Goal: Task Accomplishment & Management: Manage account settings

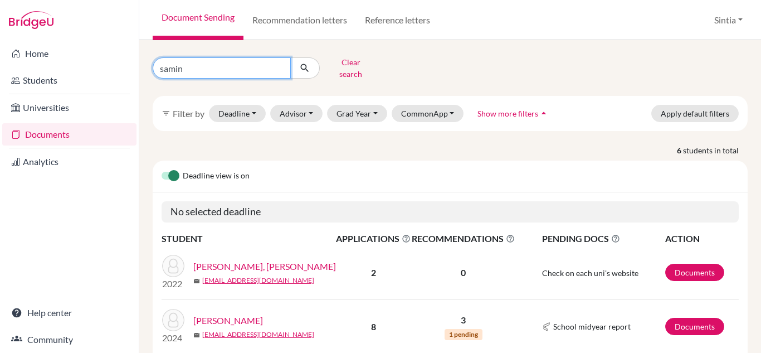
click at [230, 70] on input "samin" at bounding box center [222, 67] width 138 height 21
type input "s"
click at [213, 62] on input "Find student by name..." at bounding box center [222, 67] width 138 height 21
type input "[PERSON_NAME]"
click button "submit" at bounding box center [305, 67] width 30 height 21
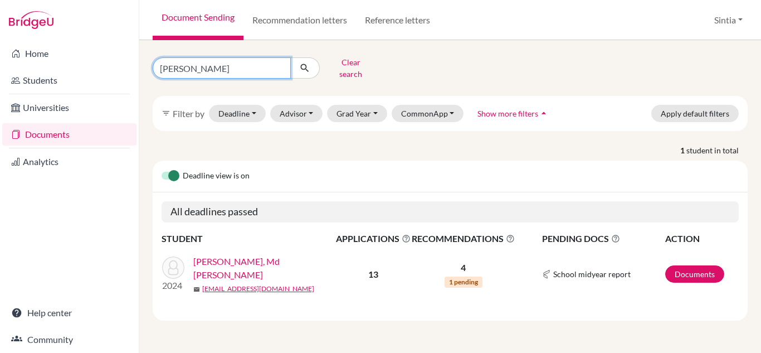
click at [231, 73] on input "[PERSON_NAME]" at bounding box center [222, 67] width 138 height 21
type input "s"
type input "zunaye"
click button "submit" at bounding box center [305, 67] width 30 height 21
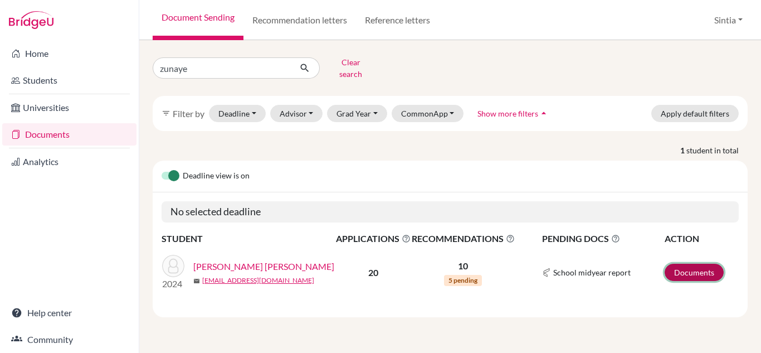
click at [677, 266] on link "Documents" at bounding box center [694, 272] width 59 height 17
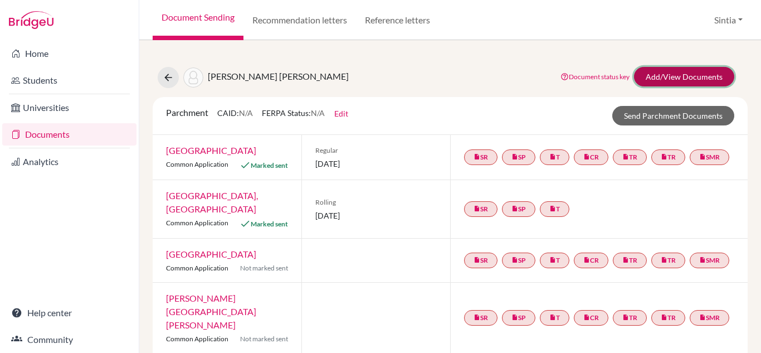
click at [682, 77] on link "Add/View Documents" at bounding box center [684, 77] width 100 height 20
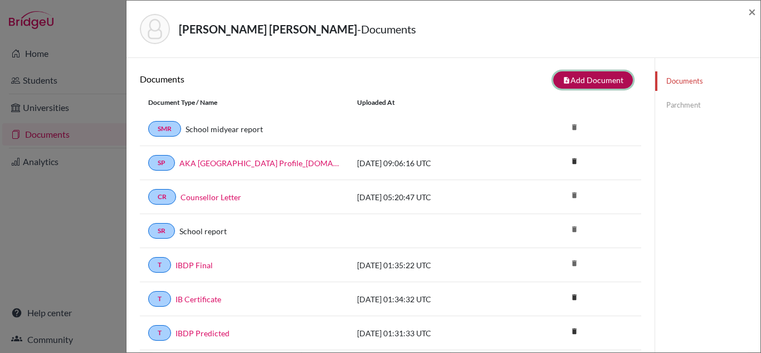
click at [621, 84] on button "note_add Add Document" at bounding box center [593, 79] width 80 height 17
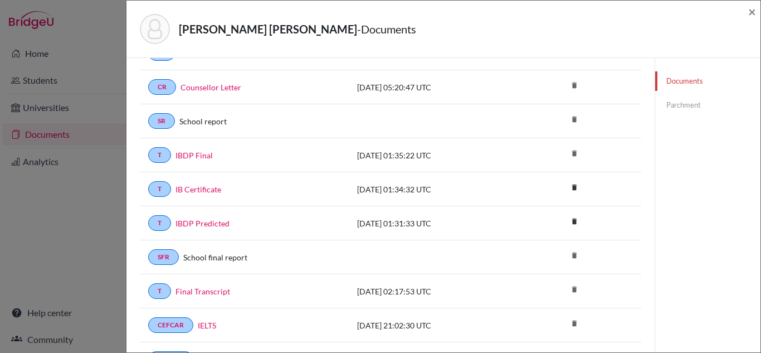
scroll to position [187, 0]
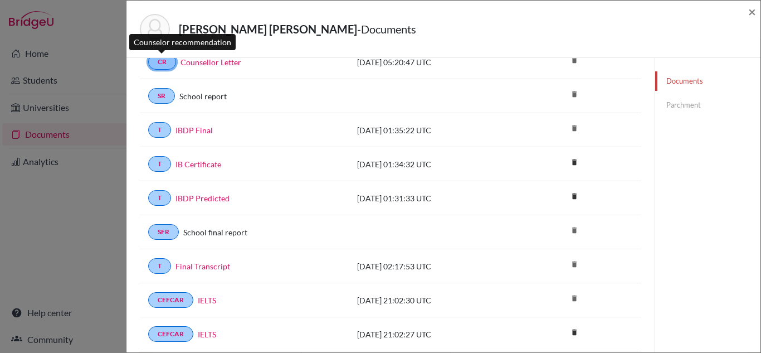
click at [173, 63] on link "CR" at bounding box center [162, 62] width 28 height 16
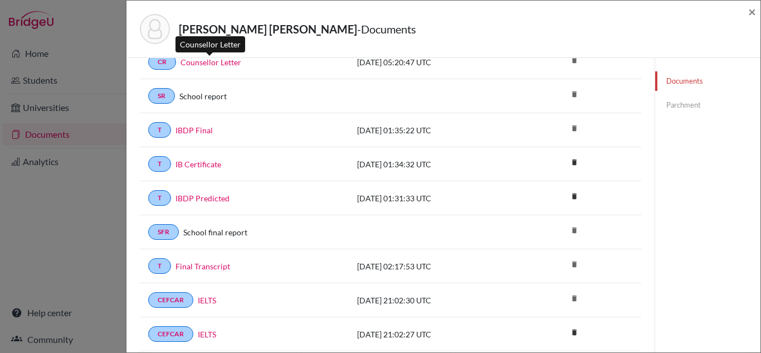
click at [210, 62] on link "Counsellor Letter" at bounding box center [211, 62] width 61 height 12
